Goal: Task Accomplishment & Management: Manage account settings

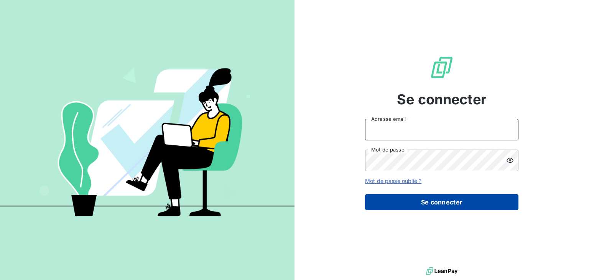
type input "[EMAIL_ADDRESS][DOMAIN_NAME]"
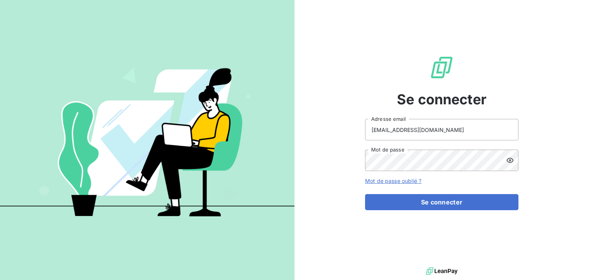
drag, startPoint x: 443, startPoint y: 204, endPoint x: 243, endPoint y: 191, distance: 200.4
click at [443, 203] on button "Se connecter" at bounding box center [441, 202] width 153 height 16
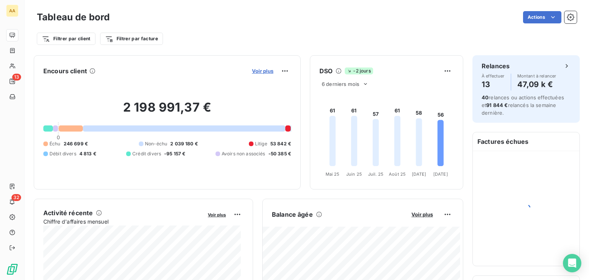
click at [259, 71] on span "Voir plus" at bounding box center [262, 71] width 21 height 6
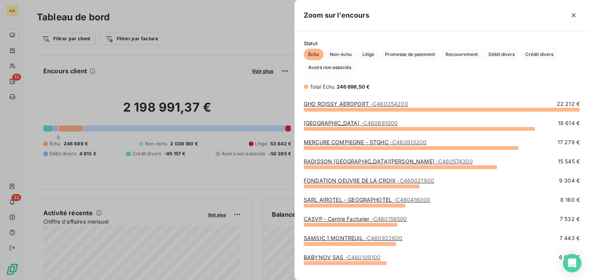
click at [312, 55] on span "Échu" at bounding box center [314, 54] width 20 height 11
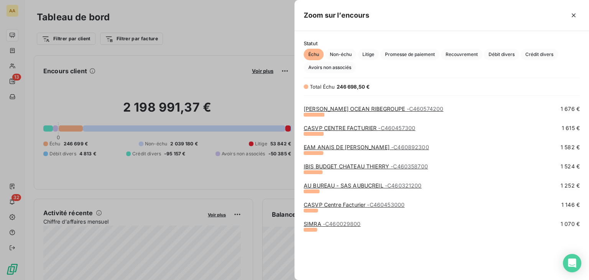
scroll to position [655, 0]
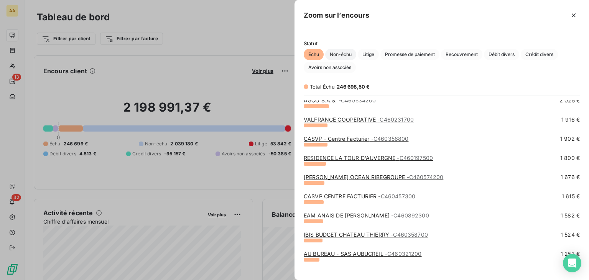
click at [341, 51] on span "Non-échu" at bounding box center [340, 54] width 31 height 11
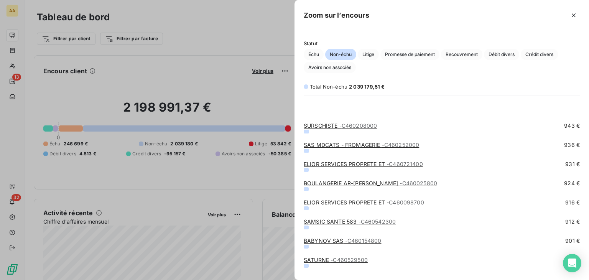
scroll to position [5771, 0]
